Goal: Register for event/course

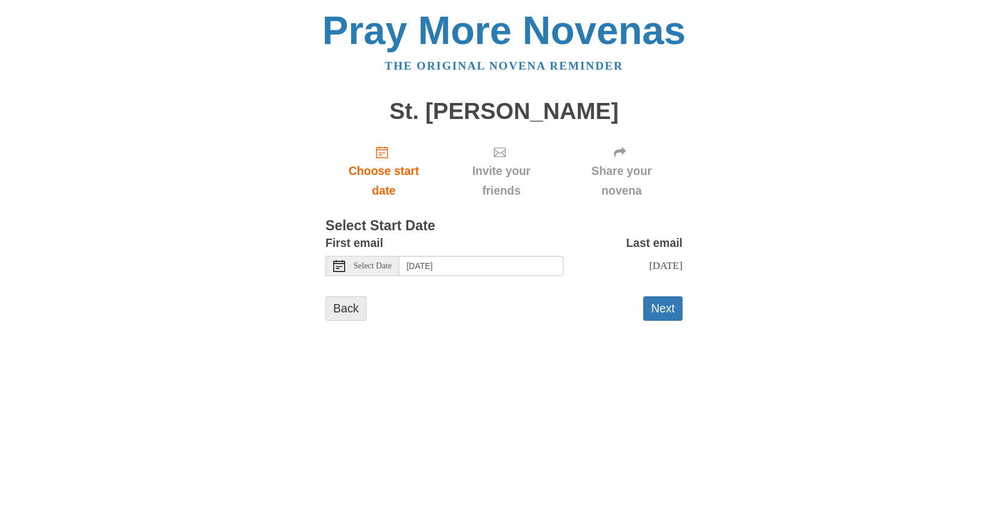
click at [340, 307] on link "Back" at bounding box center [345, 308] width 41 height 24
click at [668, 309] on button "Next" at bounding box center [662, 308] width 39 height 24
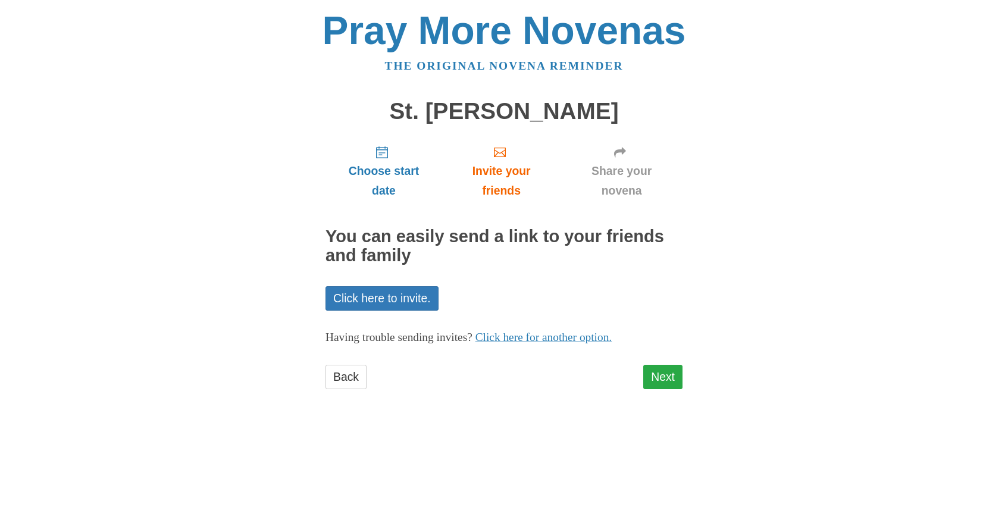
click at [663, 382] on link "Next" at bounding box center [662, 377] width 39 height 24
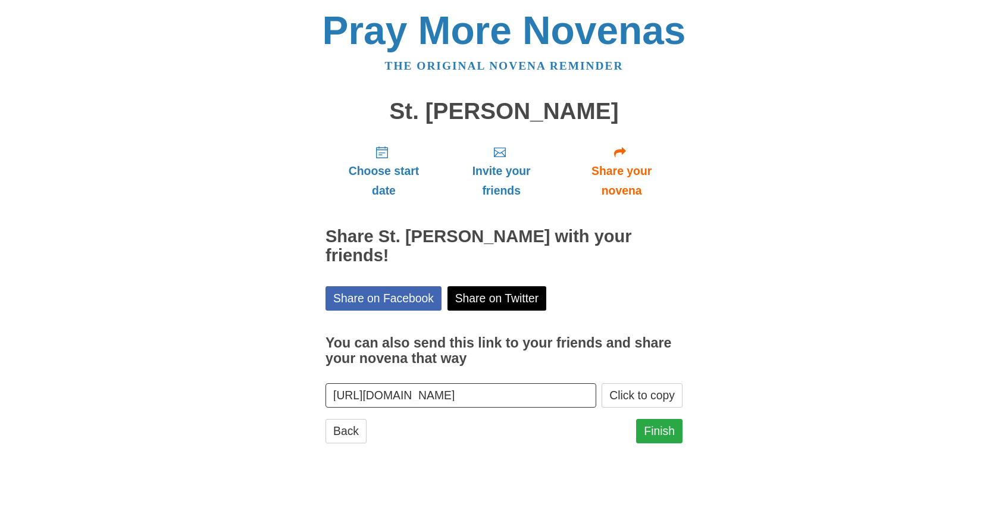
click at [664, 419] on link "Finish" at bounding box center [659, 431] width 46 height 24
